Goal: Transaction & Acquisition: Purchase product/service

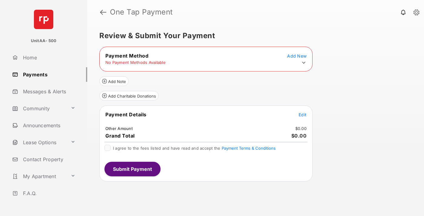
click at [304, 63] on icon at bounding box center [303, 62] width 5 height 5
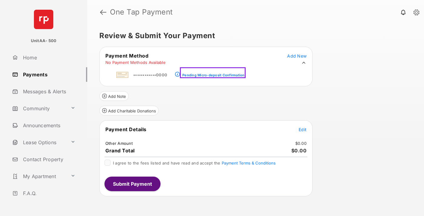
click at [212, 73] on div "Pending Micro-deposit Confirmation" at bounding box center [214, 75] width 62 height 4
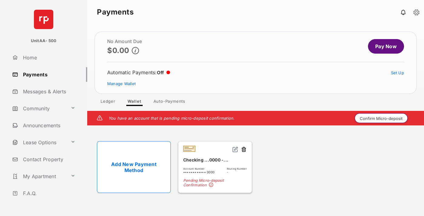
click at [382, 118] on button "Confirm Micro-deposit" at bounding box center [381, 118] width 53 height 10
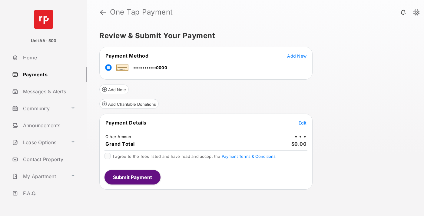
click at [303, 123] on span "Edit" at bounding box center [303, 122] width 8 height 5
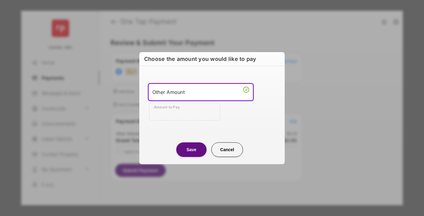
click at [201, 92] on div "Other Amount" at bounding box center [201, 92] width 97 height 9
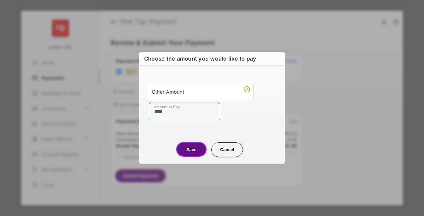
type input "****"
click at [192, 149] on button "Save" at bounding box center [191, 149] width 30 height 15
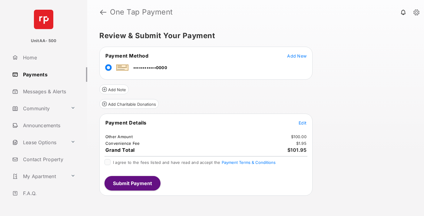
click at [303, 123] on span "Edit" at bounding box center [303, 122] width 8 height 5
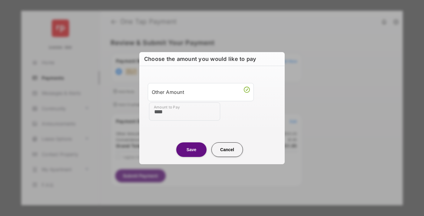
click at [192, 149] on button "Save" at bounding box center [191, 150] width 30 height 15
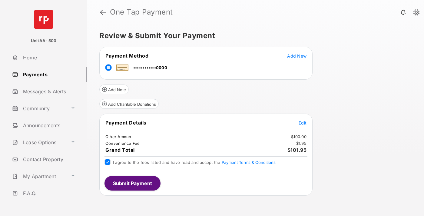
click at [132, 183] on button "Submit Payment" at bounding box center [133, 183] width 56 height 15
